Goal: Information Seeking & Learning: Learn about a topic

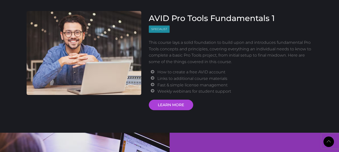
scroll to position [653, 0]
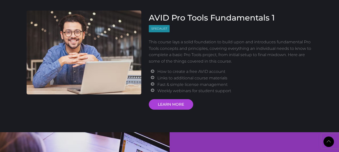
click at [177, 90] on li "Weekly webinars for student support" at bounding box center [234, 91] width 155 height 7
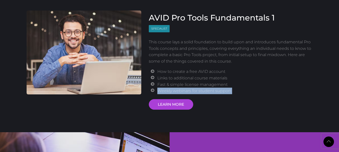
click at [177, 90] on li "Weekly webinars for student support" at bounding box center [234, 91] width 155 height 7
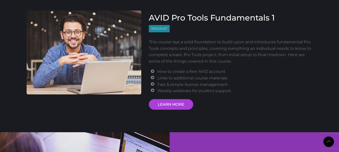
click at [184, 19] on h3 "AVID Pro Tools Fundamentals 1" at bounding box center [231, 18] width 164 height 10
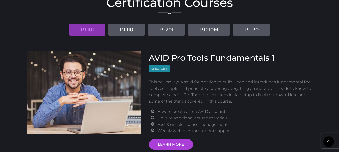
scroll to position [603, 0]
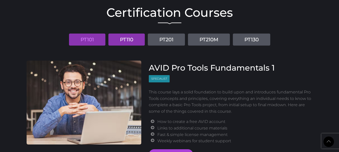
click at [127, 36] on link "PT110" at bounding box center [126, 40] width 36 height 12
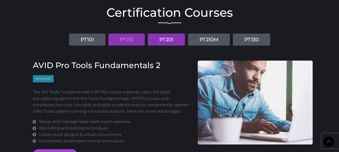
click at [165, 43] on link "PT201" at bounding box center [166, 40] width 37 height 12
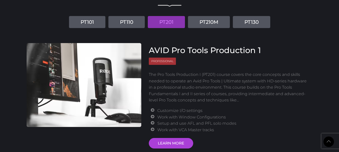
scroll to position [628, 0]
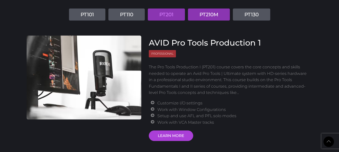
click at [214, 13] on link "PT210M" at bounding box center [209, 15] width 42 height 12
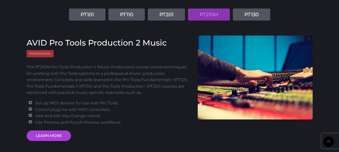
click at [248, 17] on link "PT130" at bounding box center [251, 15] width 37 height 12
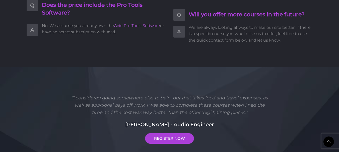
scroll to position [1280, 0]
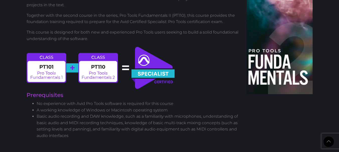
scroll to position [251, 0]
